Goal: Transaction & Acquisition: Purchase product/service

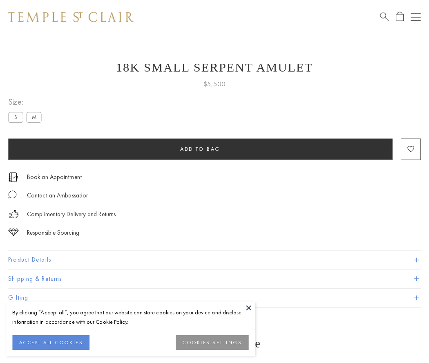
scroll to position [13, 0]
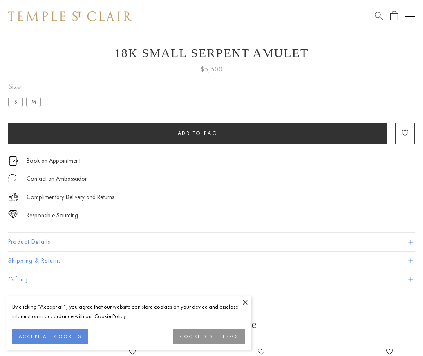
click at [197, 133] on span "Add to bag" at bounding box center [198, 133] width 40 height 7
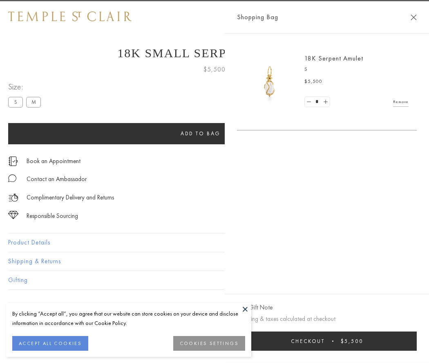
click at [382, 340] on button "Checkout $5,500" at bounding box center [327, 340] width 180 height 19
